Goal: Information Seeking & Learning: Learn about a topic

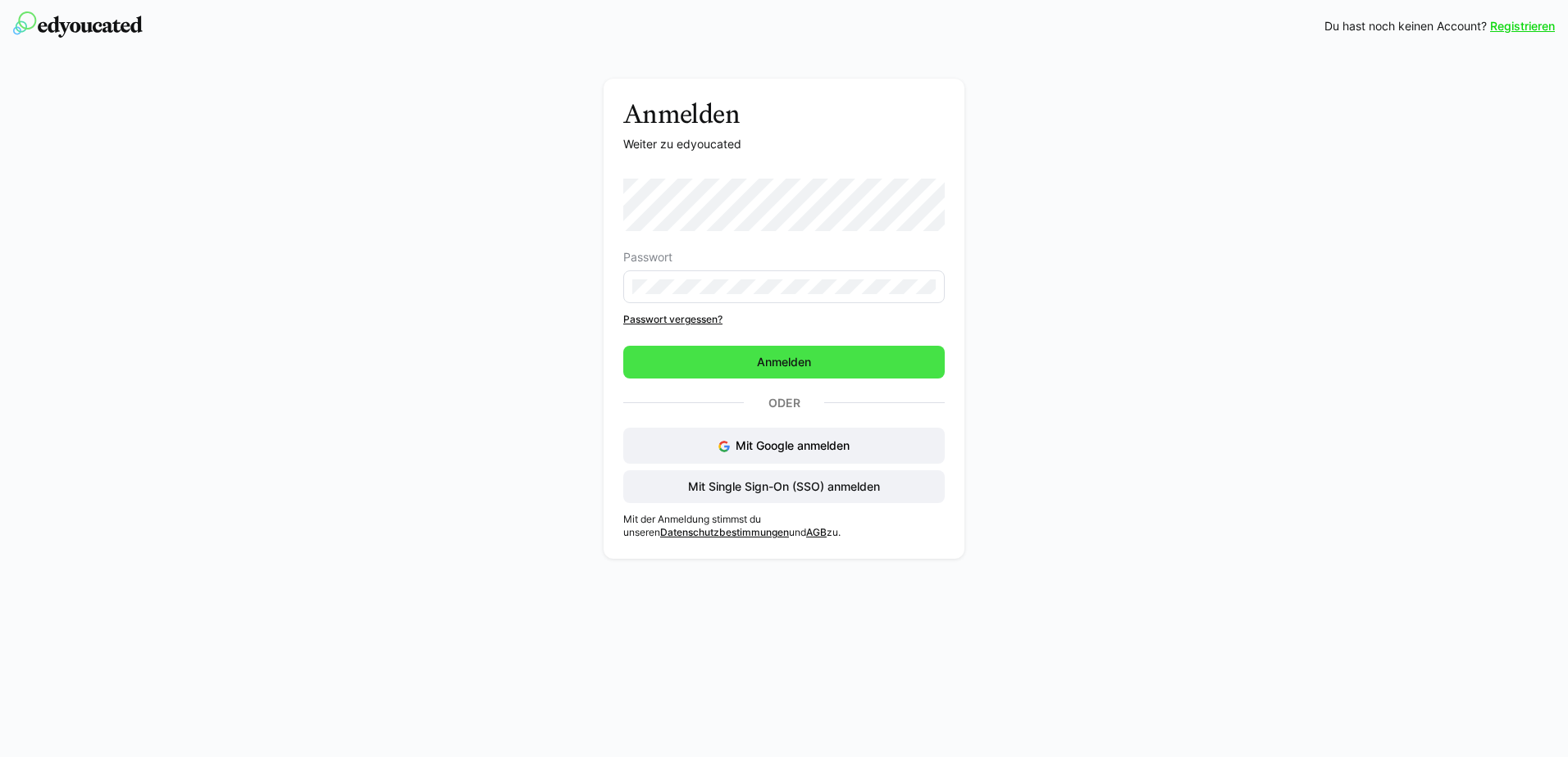
click at [802, 368] on span "Anmelden" at bounding box center [784, 362] width 59 height 16
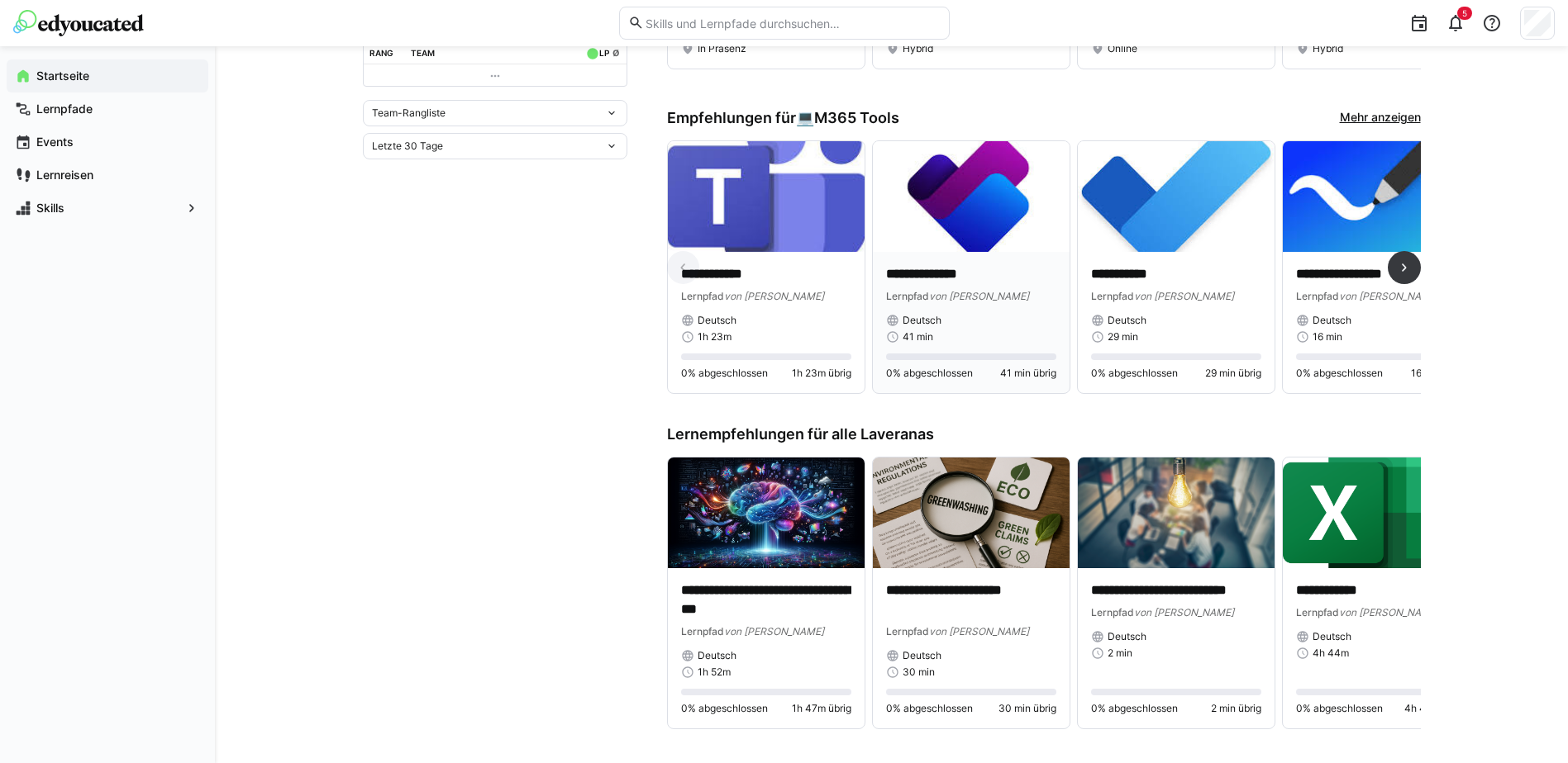
scroll to position [661, 0]
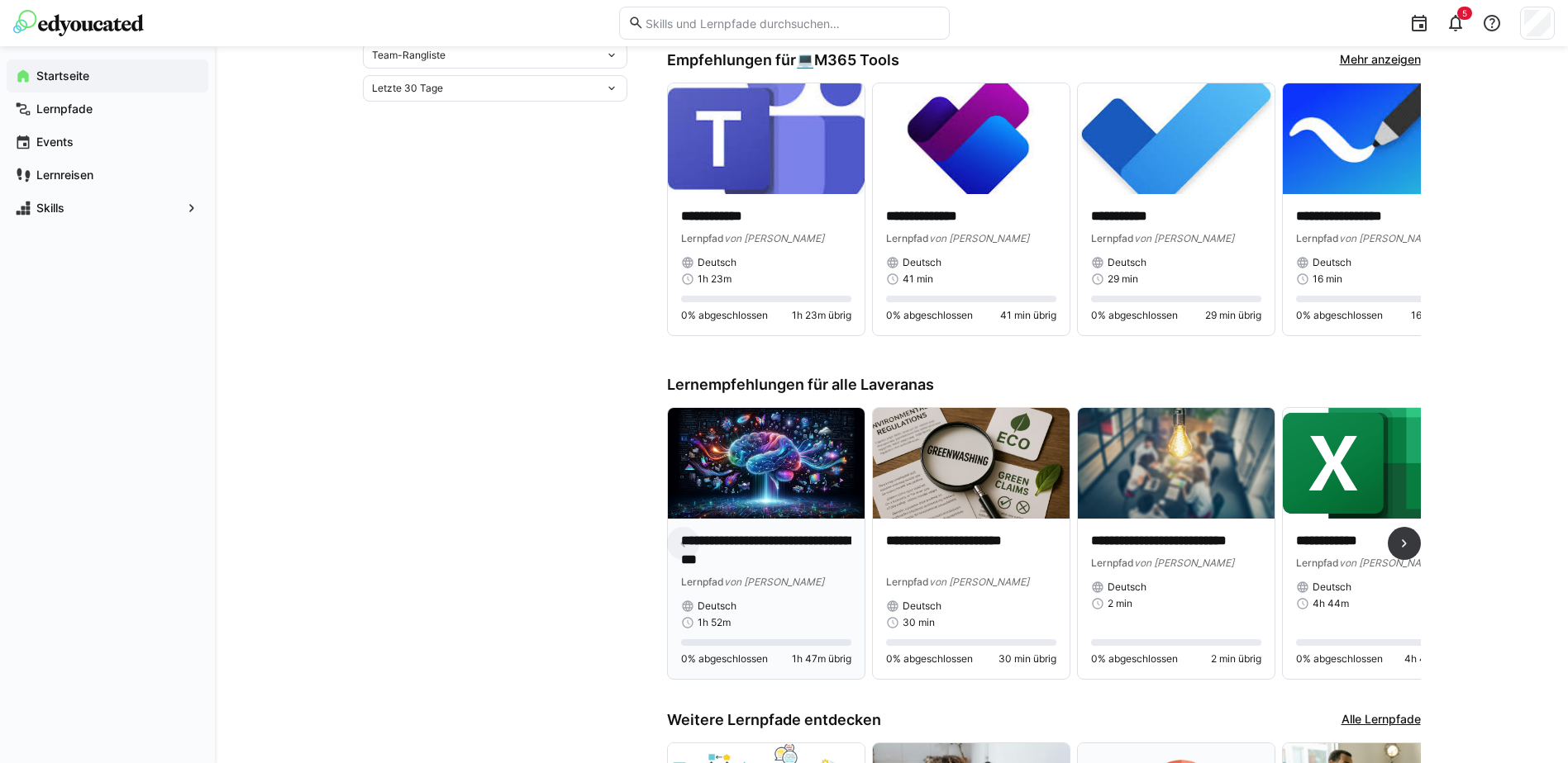
click at [817, 494] on img at bounding box center [766, 463] width 197 height 111
